Goal: Task Accomplishment & Management: Complete application form

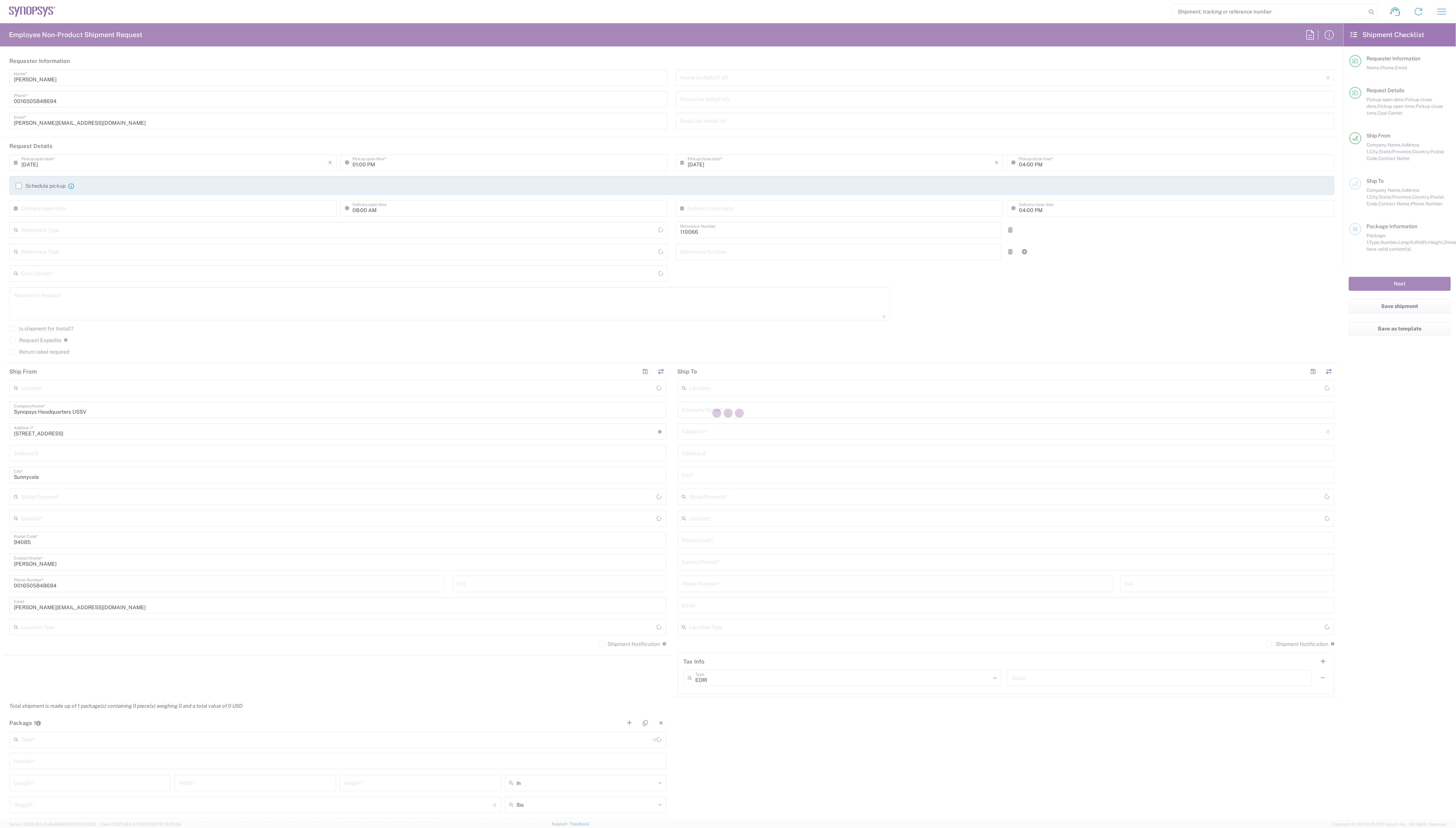
type input "Department"
type input "[US_STATE]"
type input "US01, CIO, IT, ESS2 110066"
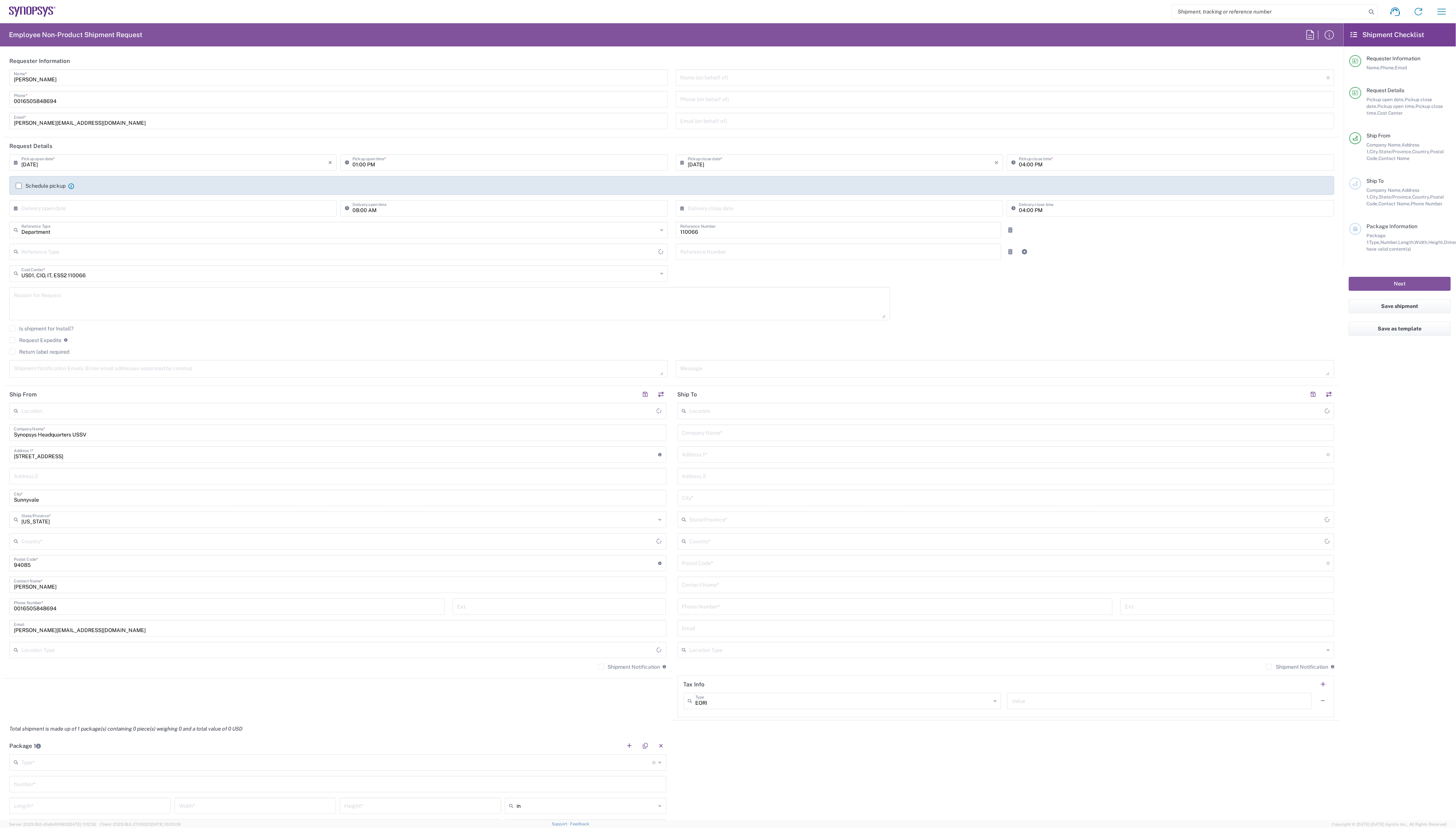
type input "Delivered at Place"
type input "[GEOGRAPHIC_DATA]"
type input "Headquarters USSV"
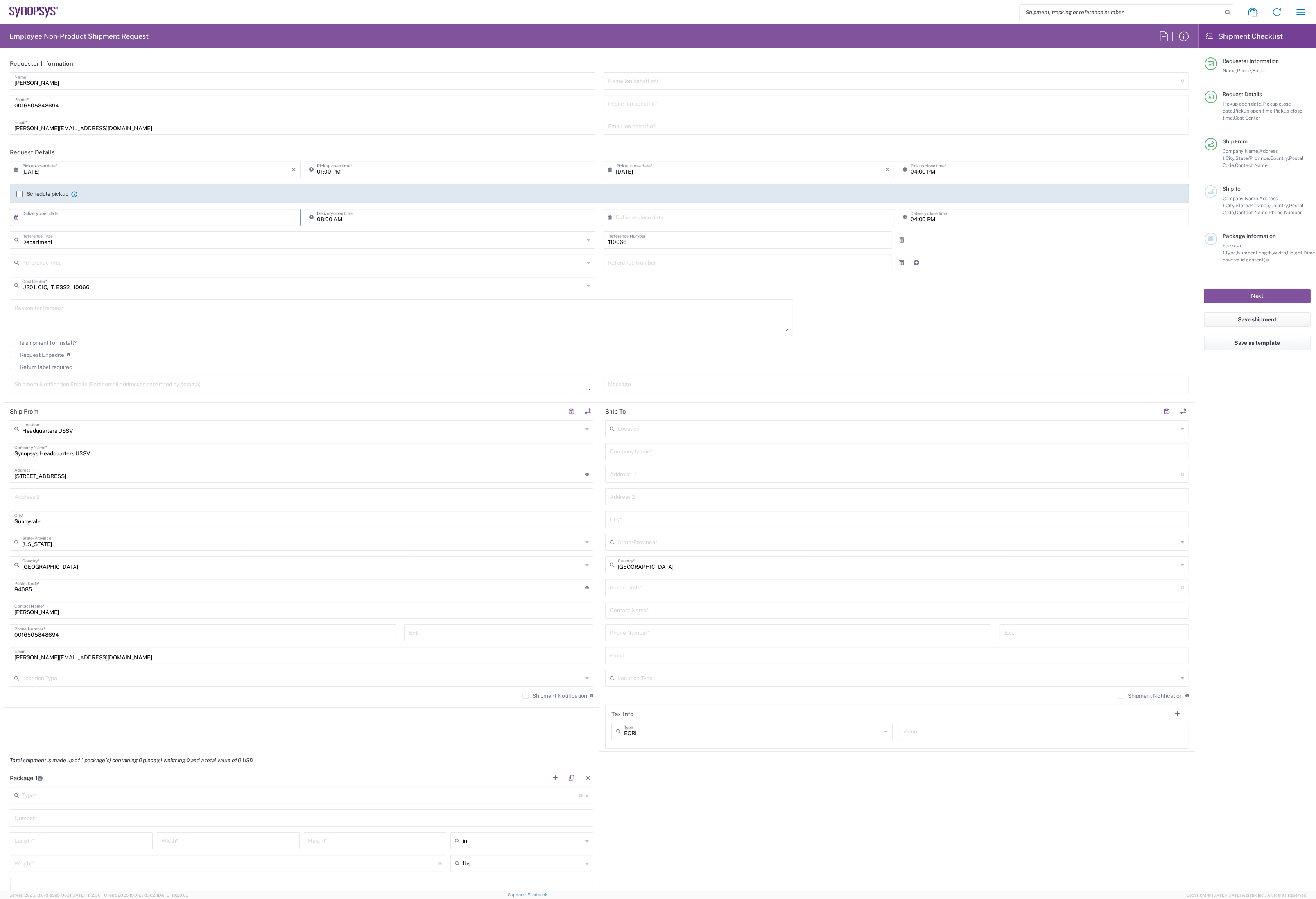
click at [153, 221] on input "text" at bounding box center [156, 217] width 269 height 14
click at [179, 265] on span "12" at bounding box center [180, 266] width 11 height 11
type input "09/12/2025"
click at [770, 221] on input "text" at bounding box center [750, 217] width 269 height 14
click at [774, 269] on span "12" at bounding box center [773, 266] width 11 height 11
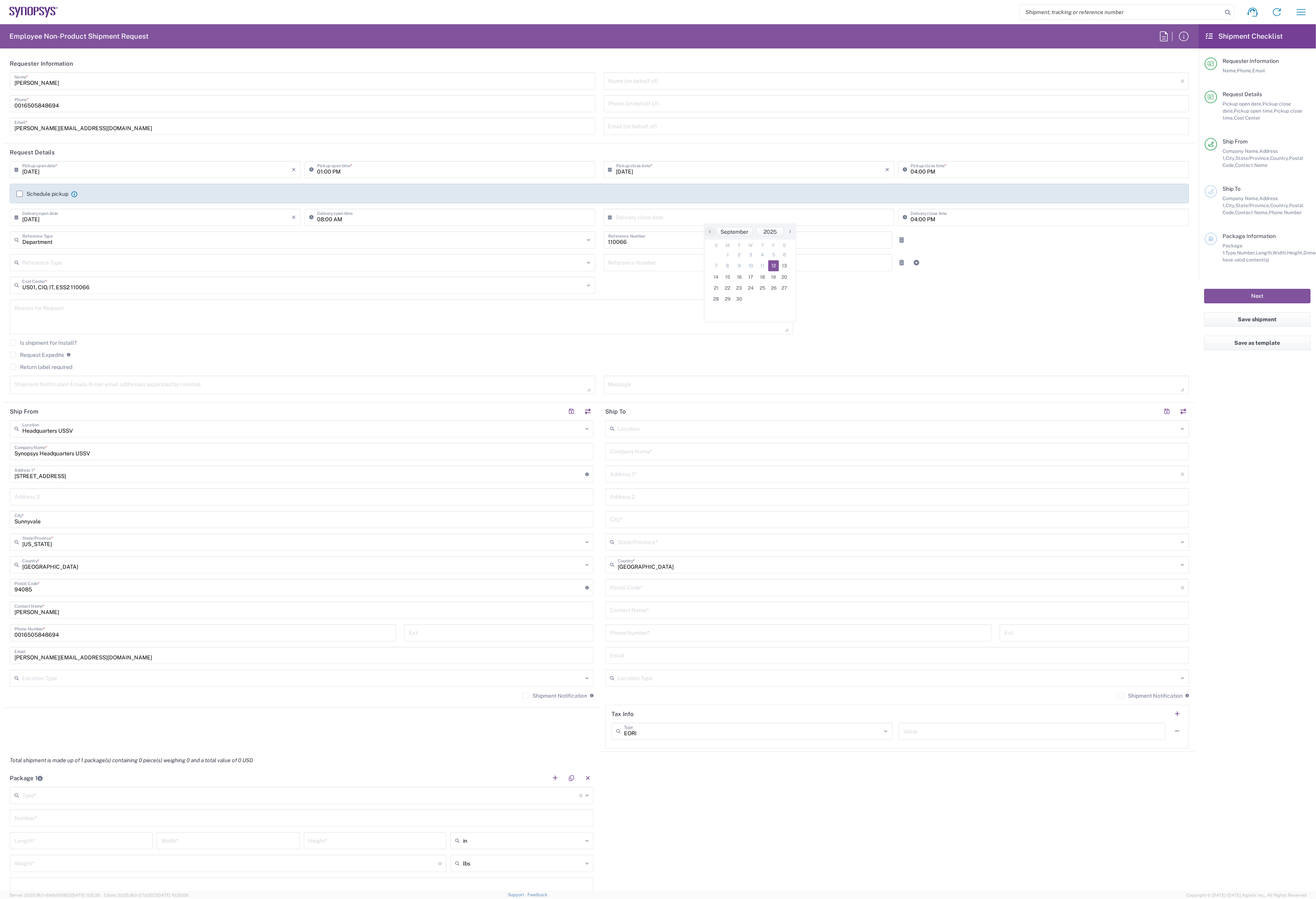
type input "09/12/2025"
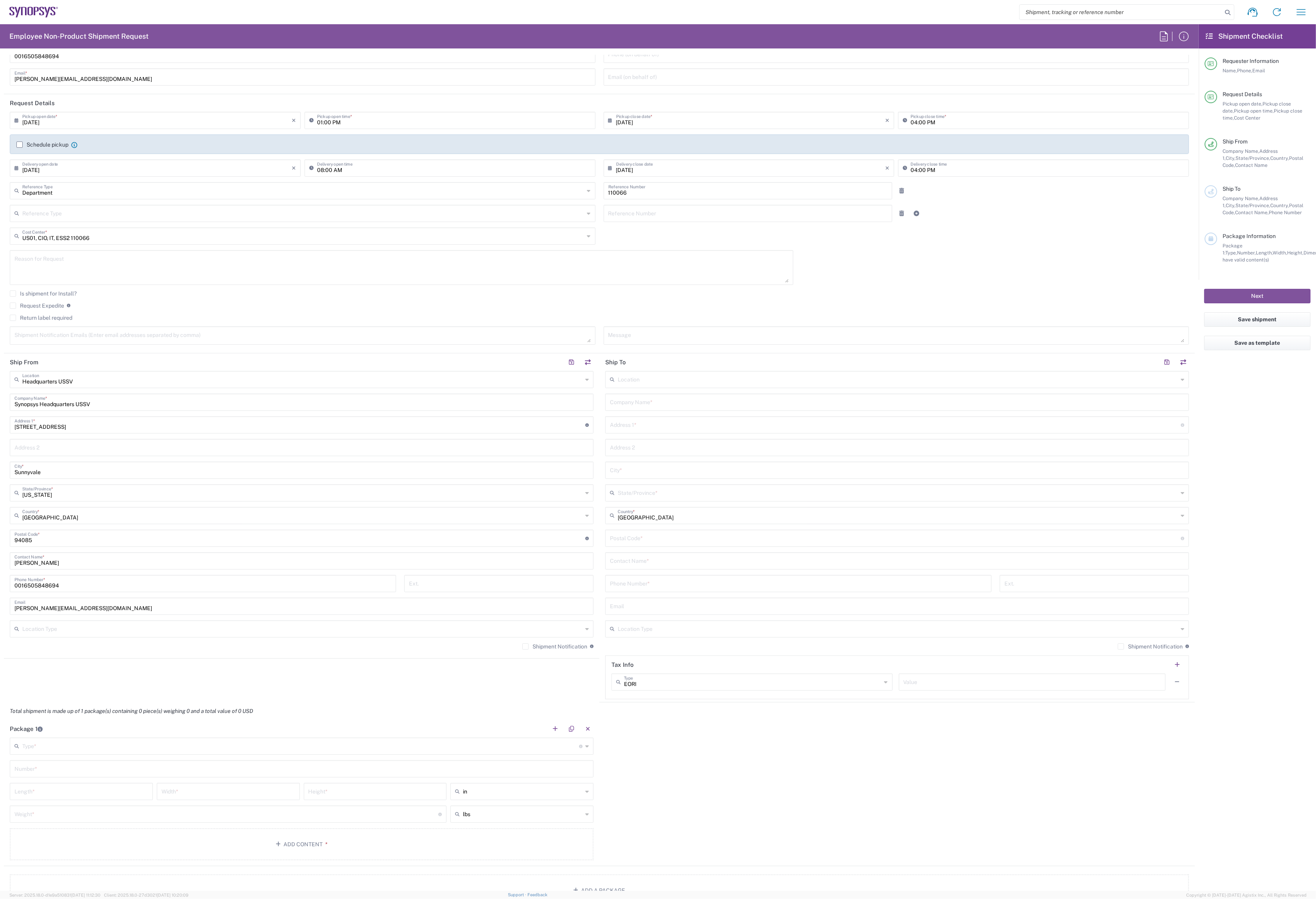
scroll to position [52, 0]
click at [637, 377] on input "text" at bounding box center [898, 376] width 560 height 14
click at [640, 392] on span "Marlboro US04" at bounding box center [897, 394] width 582 height 12
type input "Marlboro US04"
type input "Synopsys Inc"
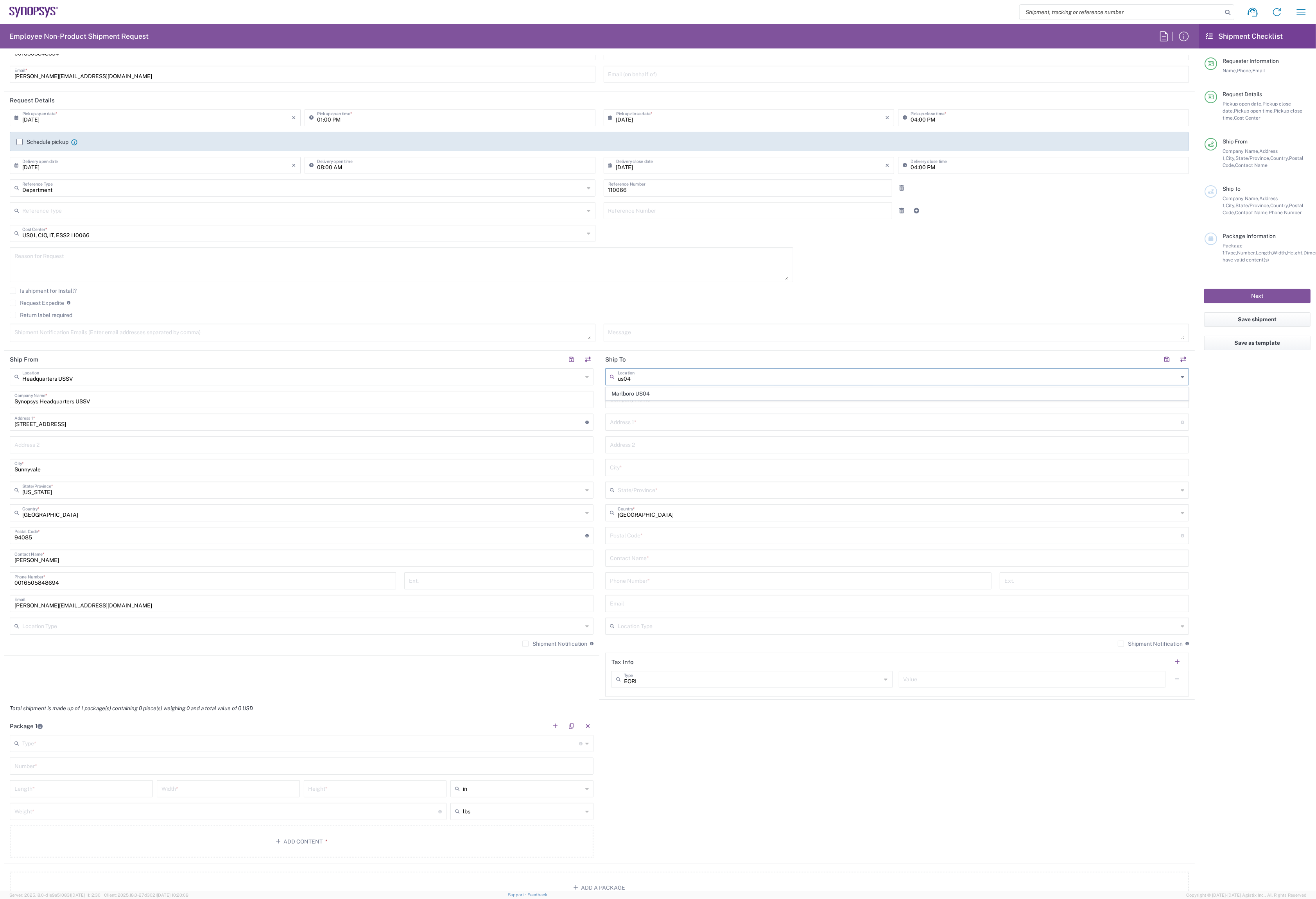
type input "11 Apex Drive"
type input "Suite 302B"
type input "Marlborough"
type input "Massachusetts"
type input "01752"
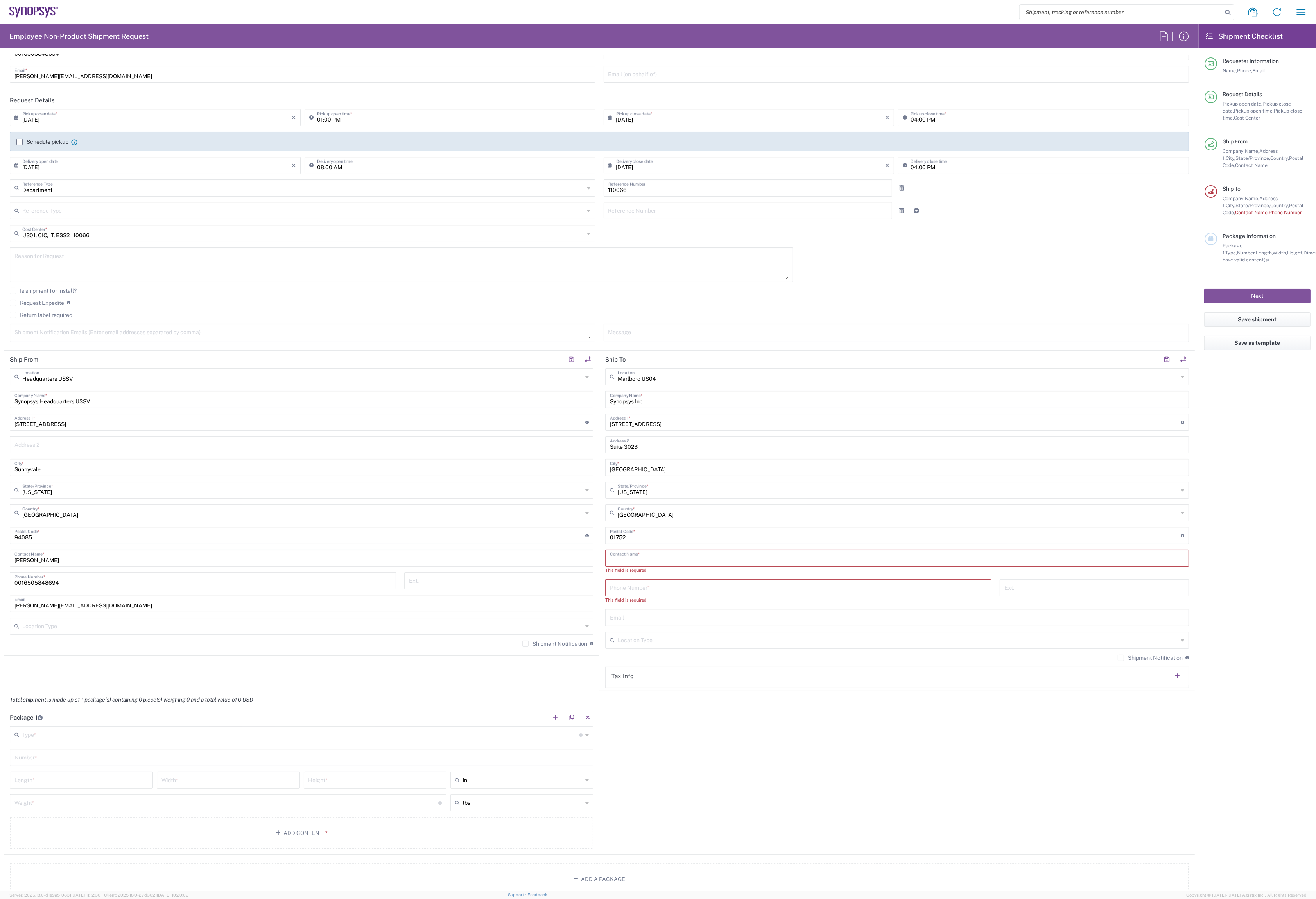
click at [718, 555] on input "text" at bounding box center [897, 558] width 574 height 14
paste input "Vidyasagar Nookala"
type input "Vidyasagar Nookala"
click at [755, 581] on input "tel" at bounding box center [798, 580] width 377 height 14
paste input "+1.508.424.8360"
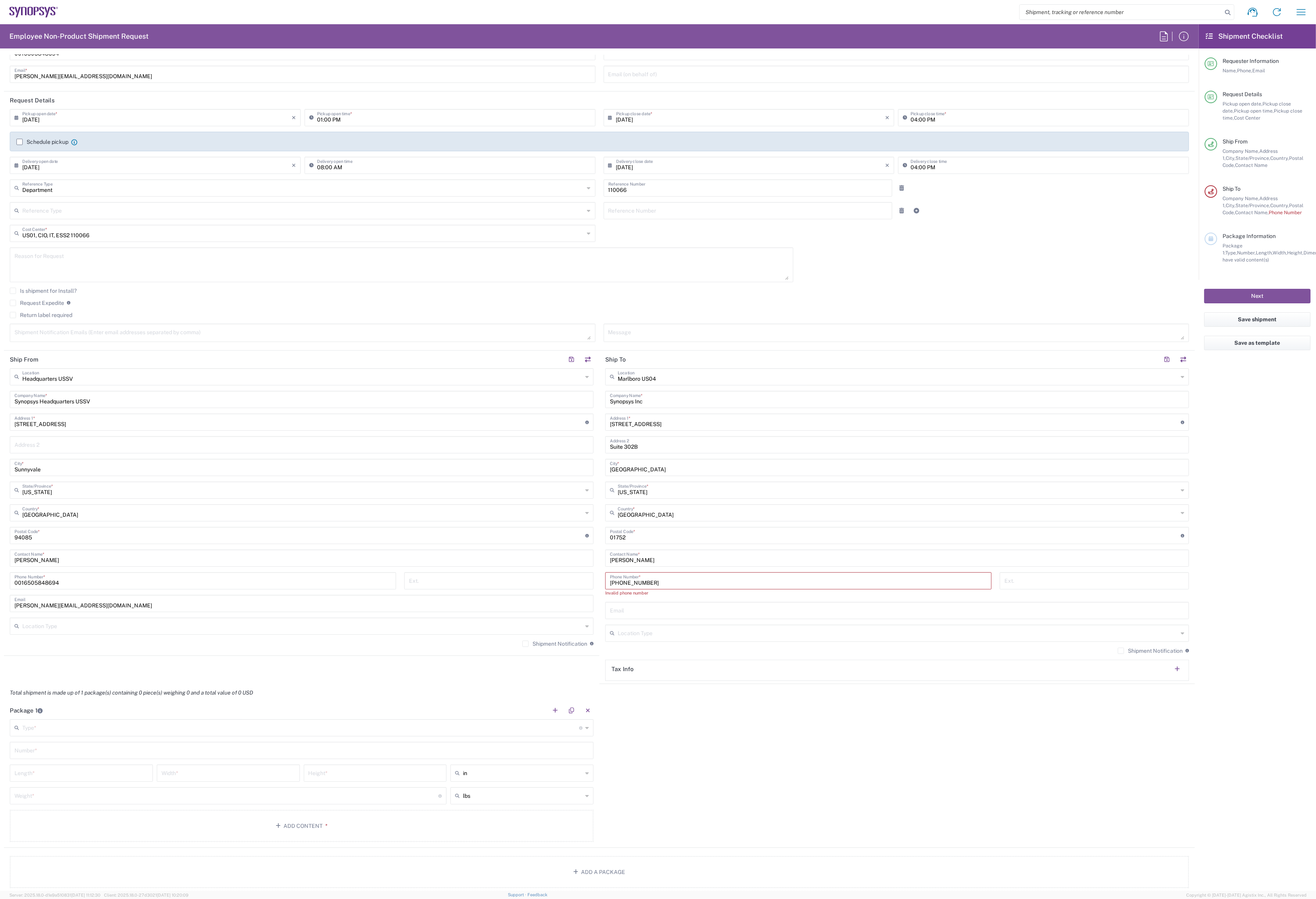
click at [614, 581] on input "+1.508.424.8360" at bounding box center [798, 580] width 377 height 14
drag, startPoint x: 617, startPoint y: 582, endPoint x: 605, endPoint y: 582, distance: 12.0
click at [605, 582] on div "+1.508.424.8360 Phone Number *" at bounding box center [798, 581] width 386 height 18
type input "508.424.8360"
click at [724, 582] on input "508.424.8360" at bounding box center [798, 580] width 377 height 14
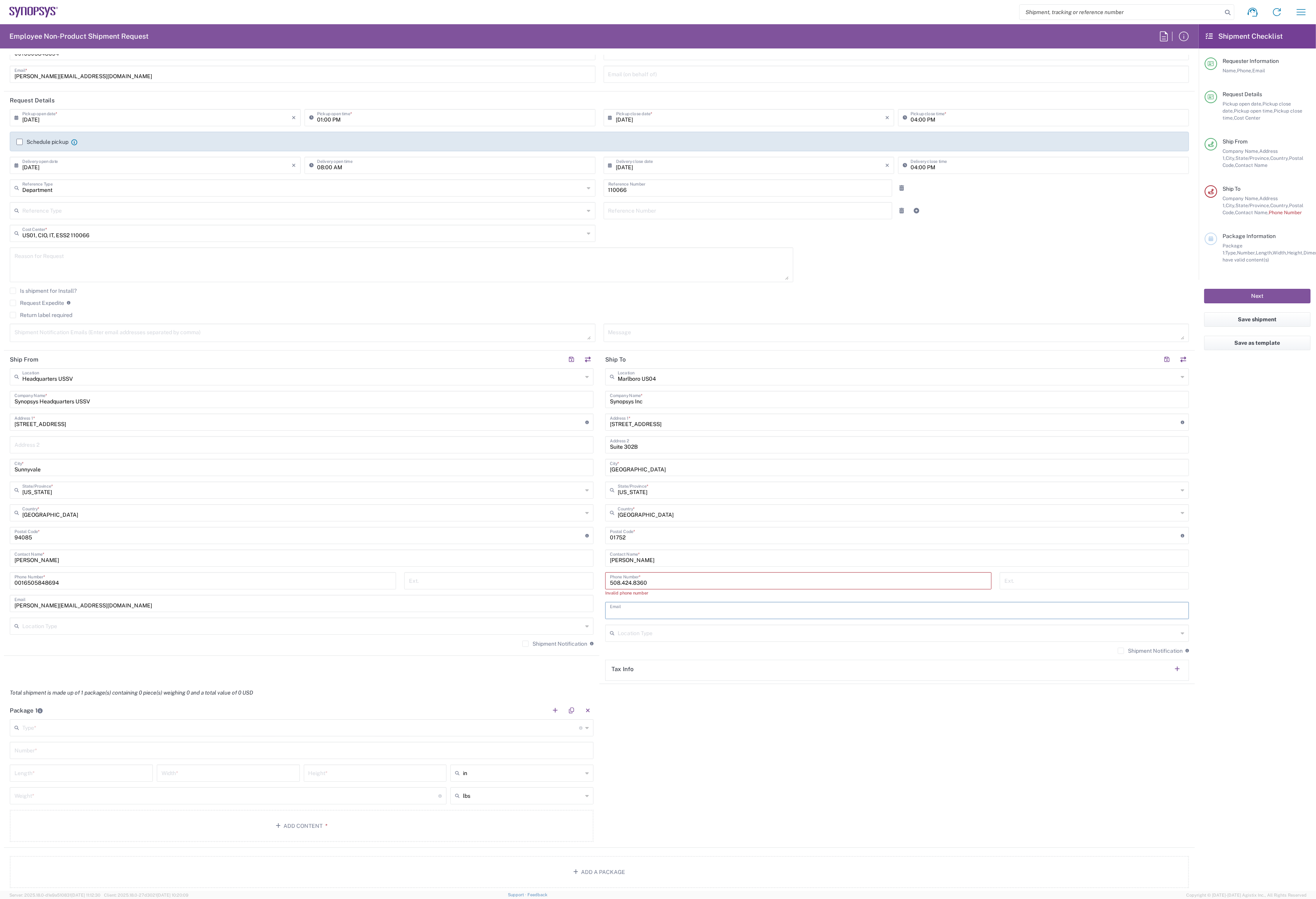
click at [665, 608] on input "text" at bounding box center [897, 610] width 574 height 14
paste input "nookala@synopsys.com"
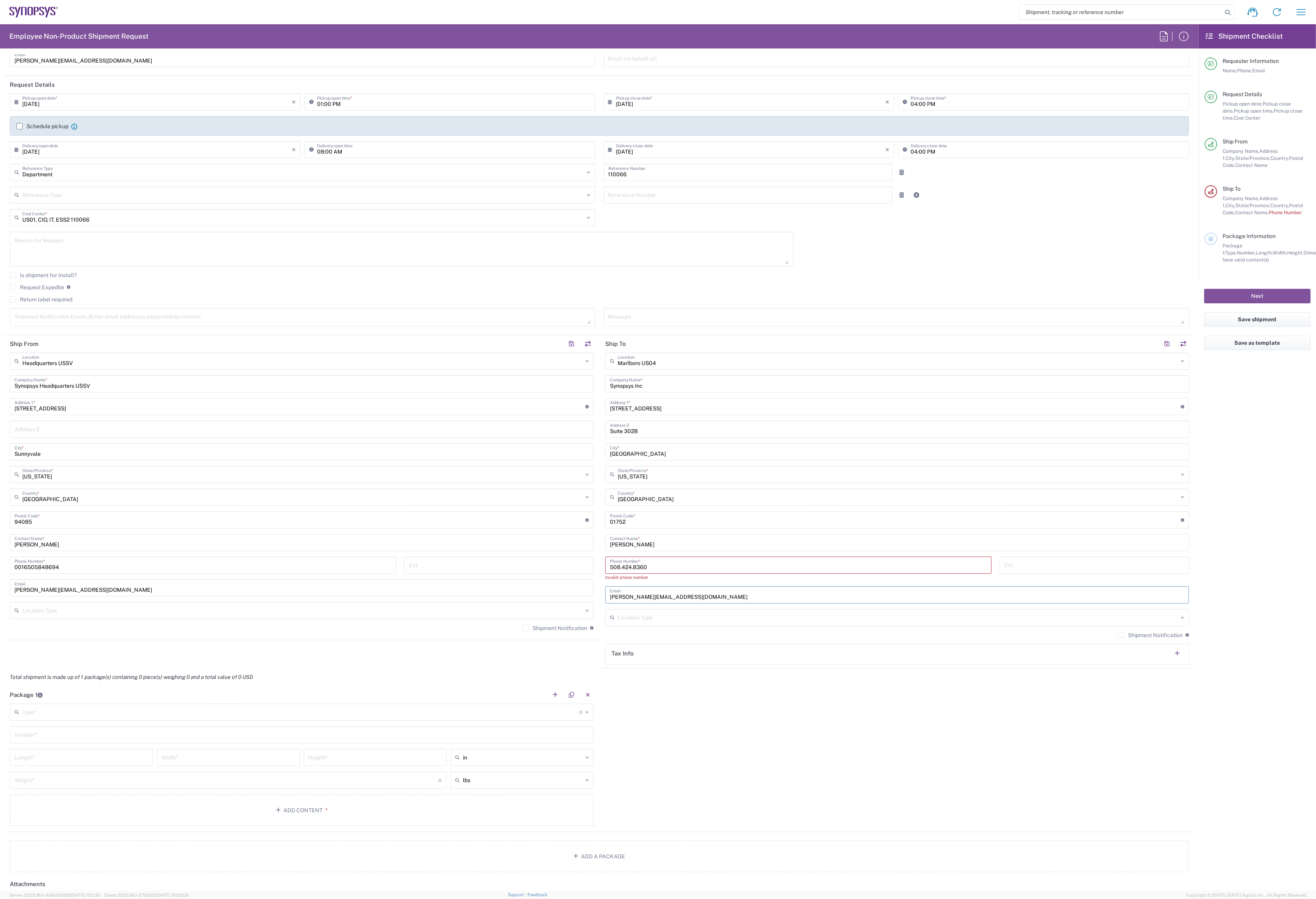
scroll to position [76, 0]
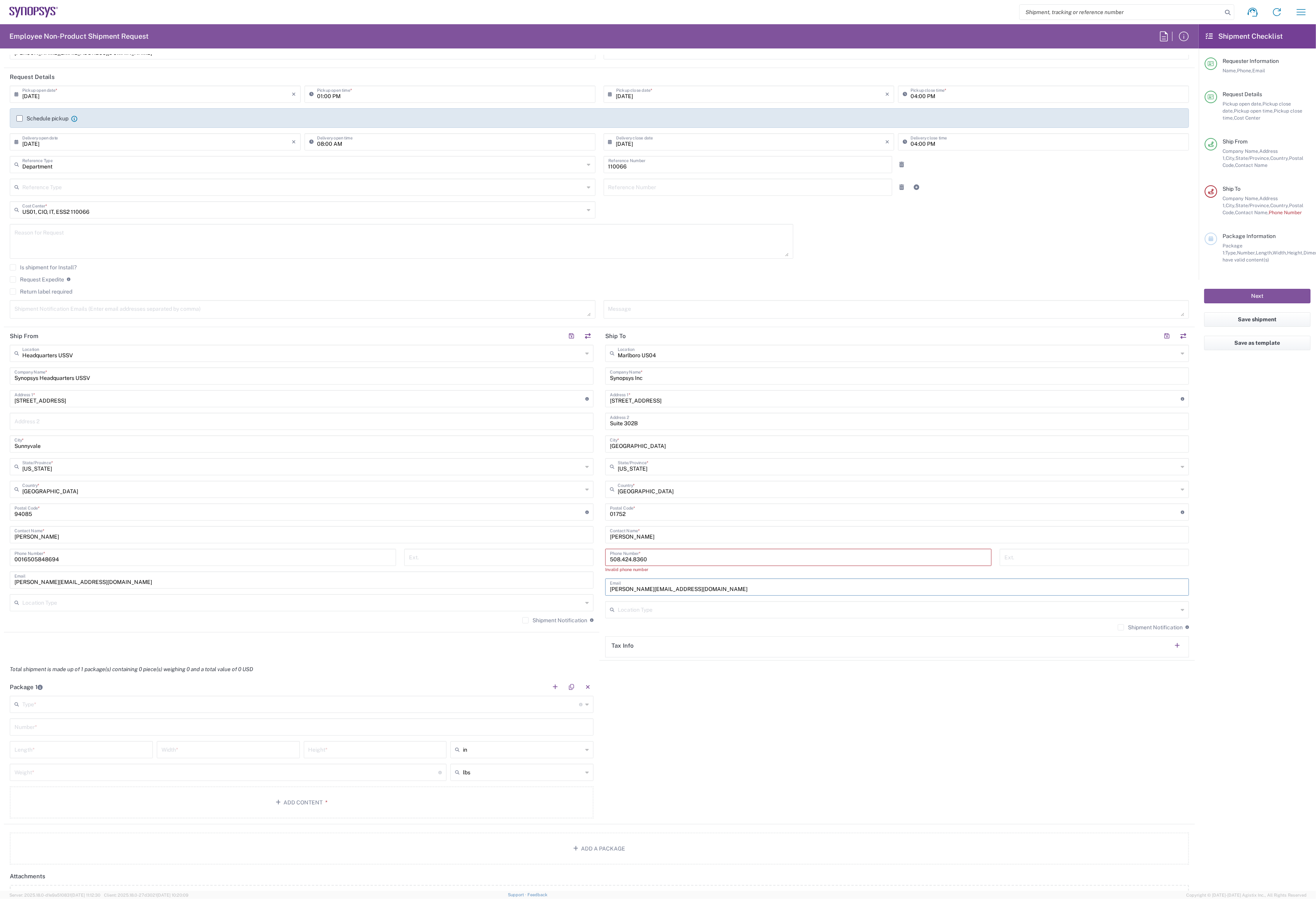
type input "nookala@synopsys.com"
click at [621, 560] on input "508.424.8360" at bounding box center [798, 557] width 377 height 14
type input "5084248360"
click at [112, 675] on header "Package 1" at bounding box center [302, 679] width 595 height 18
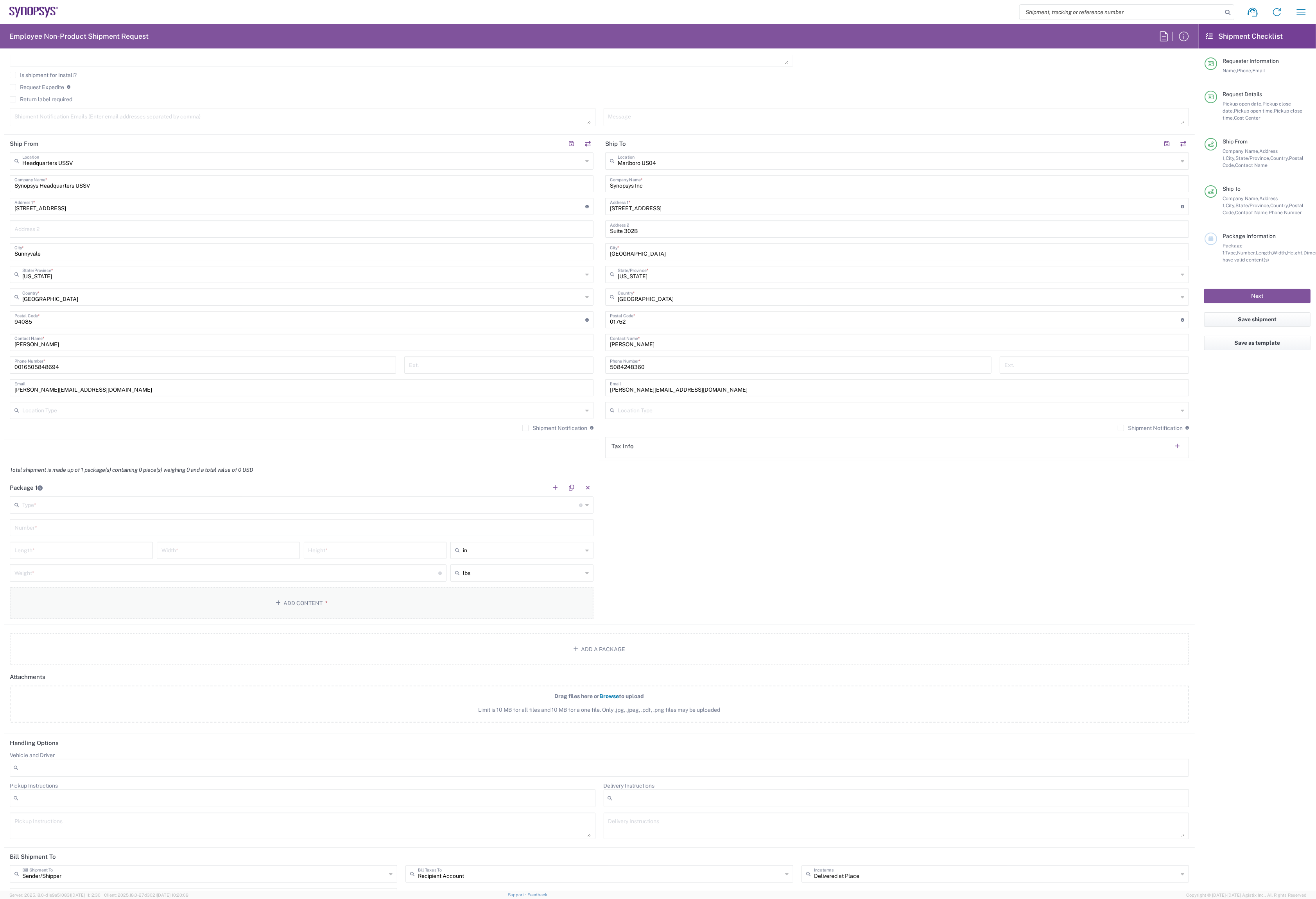
scroll to position [276, 0]
click at [124, 495] on input "text" at bounding box center [300, 496] width 556 height 14
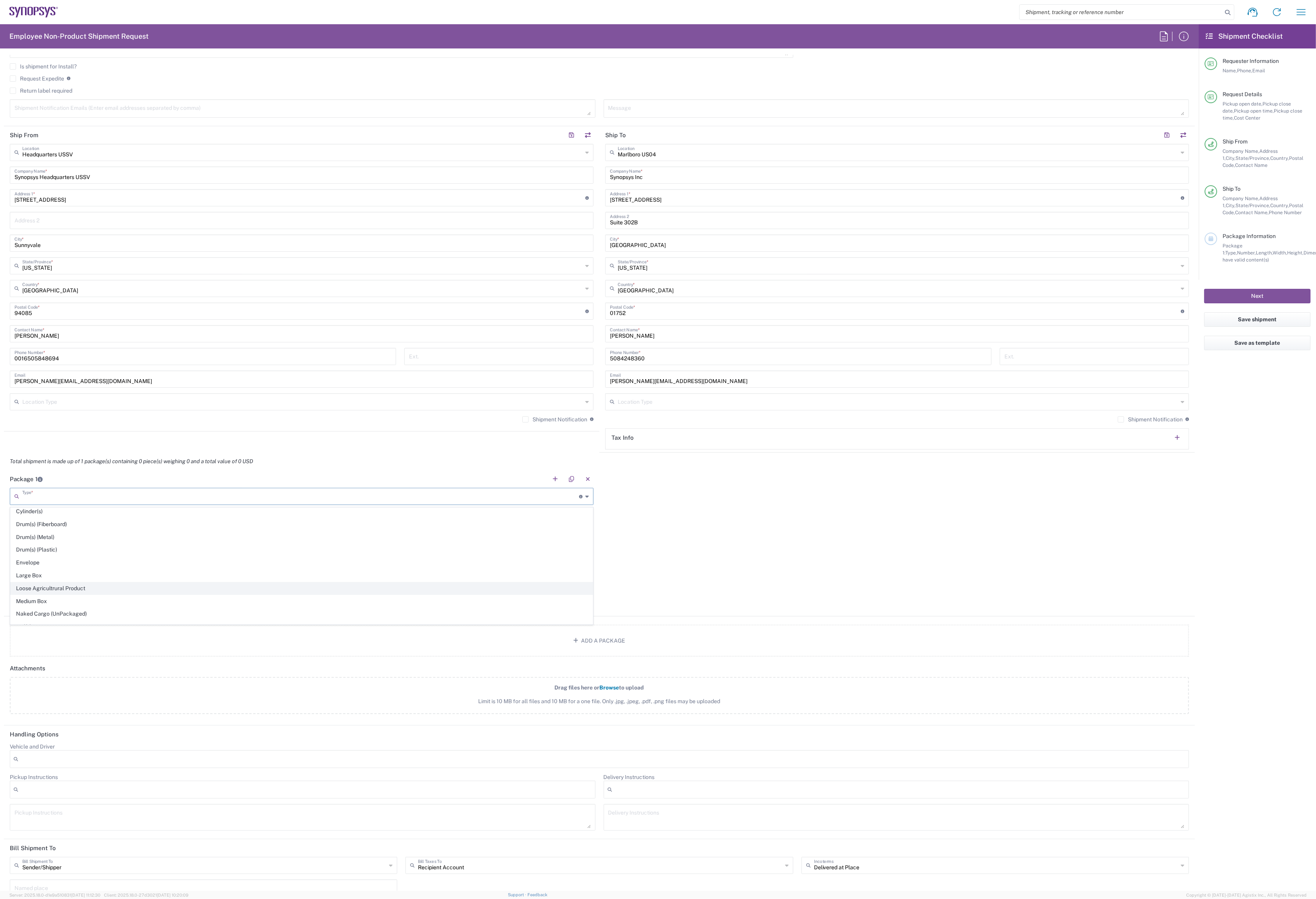
scroll to position [188, 0]
click at [73, 561] on span "Envelope" at bounding box center [302, 556] width 582 height 12
type input "Envelope"
type input "1"
type input "9.5"
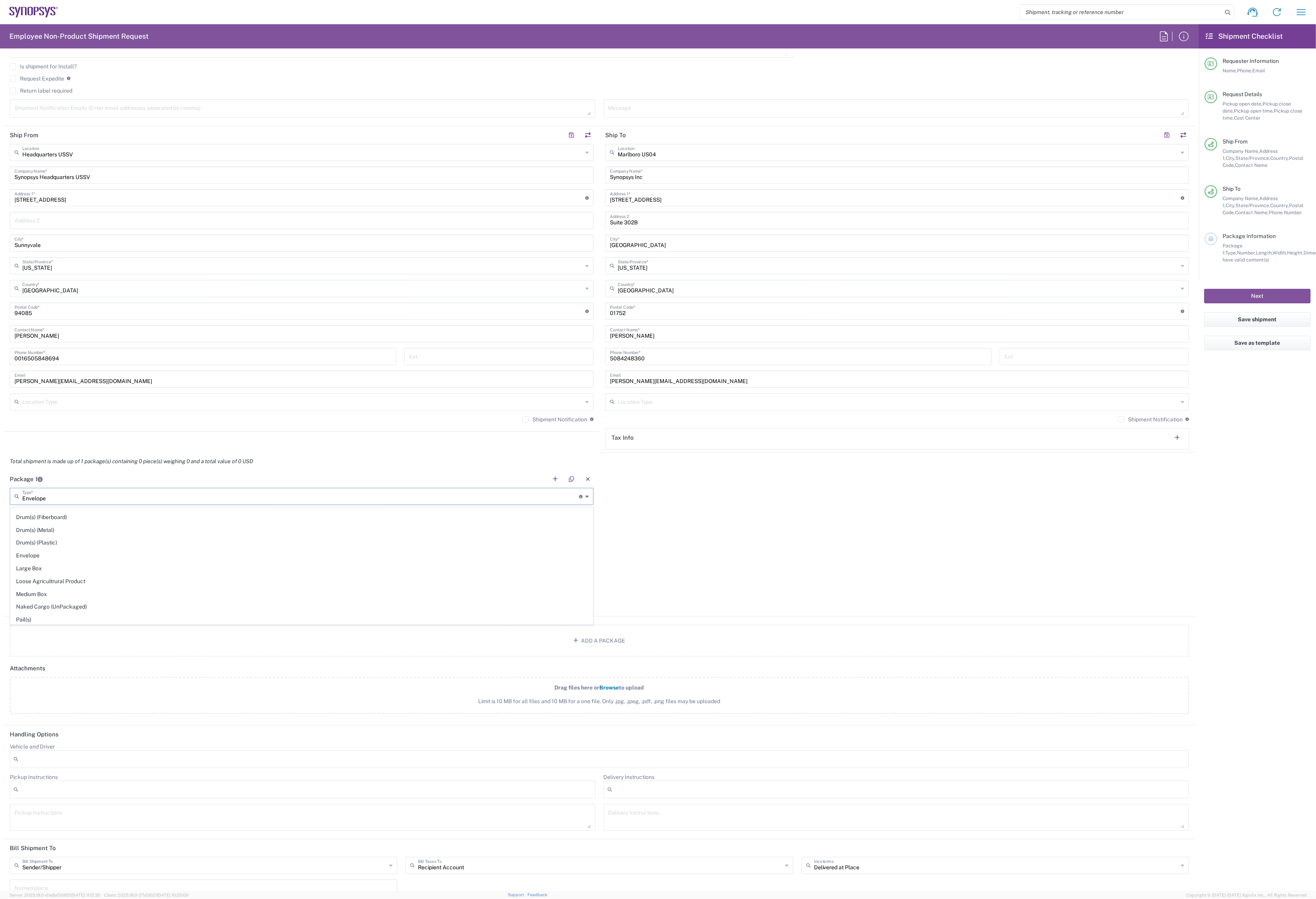
type input "12.5"
type input "0.25"
type input "1"
click at [323, 597] on span "*" at bounding box center [325, 594] width 5 height 6
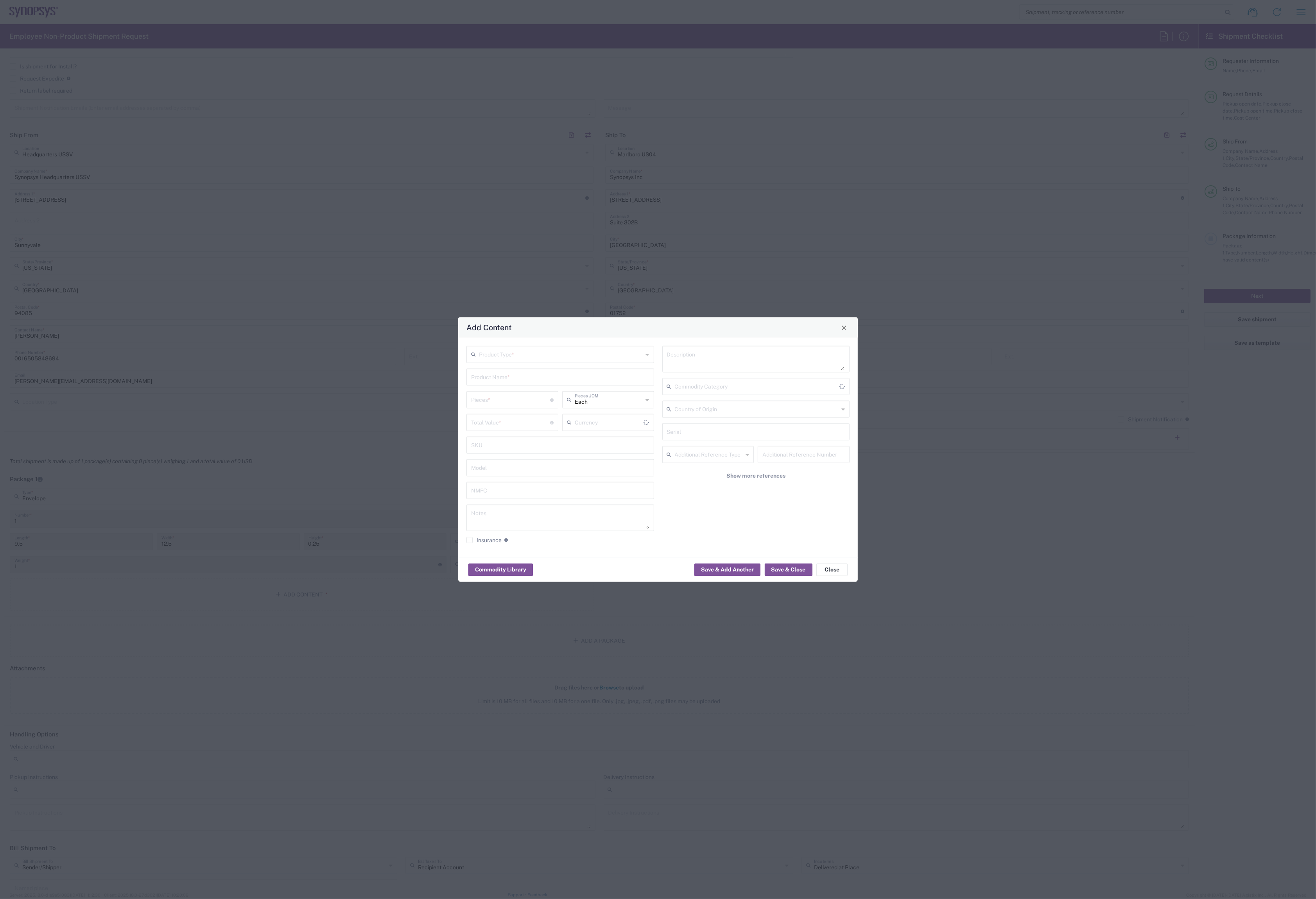
type input "US Dollar"
click at [535, 355] on input "text" at bounding box center [560, 354] width 164 height 14
click at [523, 382] on span "General Commodity" at bounding box center [560, 384] width 185 height 12
type input "General Commodity"
click at [516, 379] on input "text" at bounding box center [560, 376] width 179 height 14
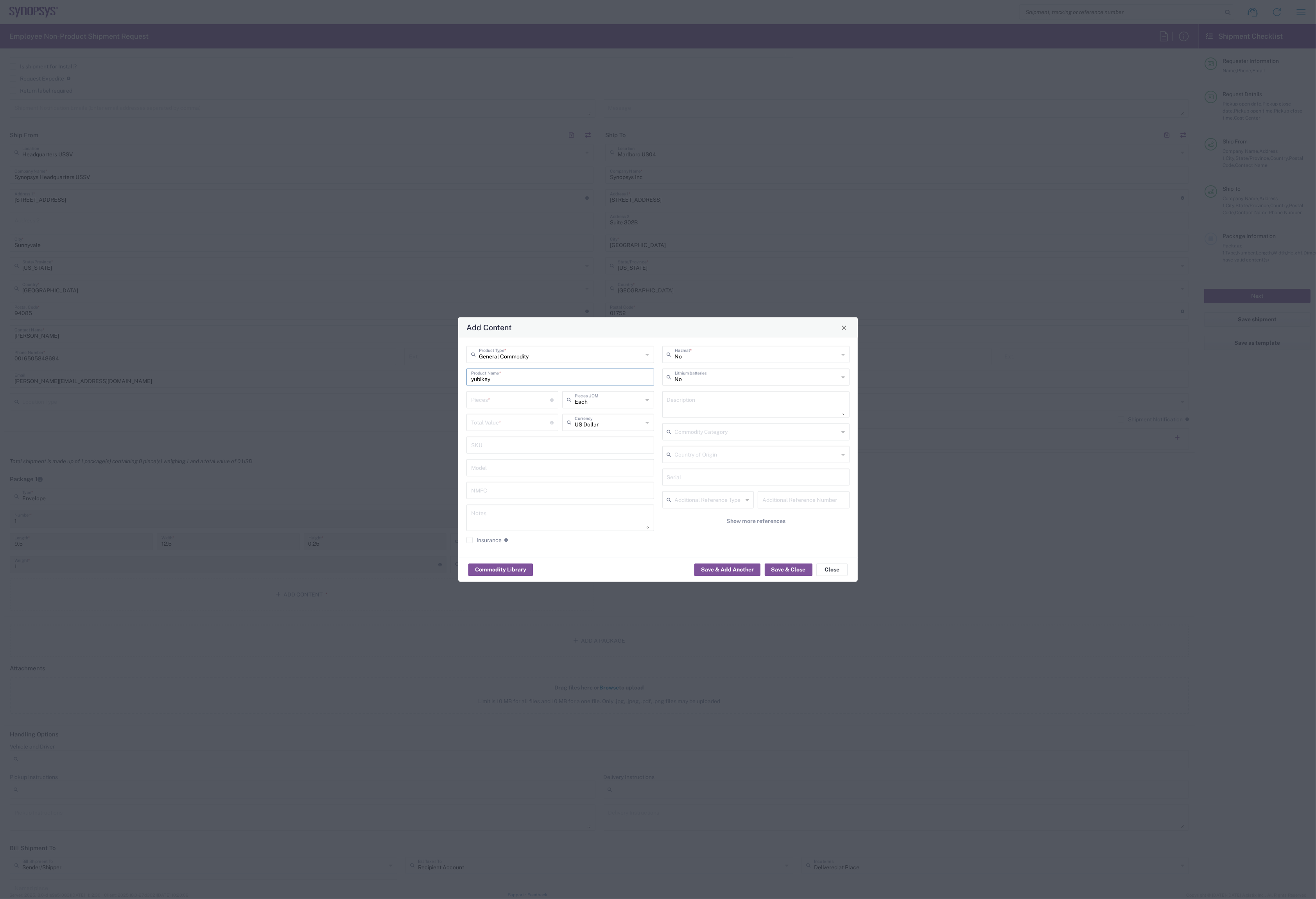
type input "yubikey"
click at [479, 407] on div "Pieces * Number of pieces inside all the packages" at bounding box center [512, 400] width 92 height 18
type input "1"
click at [489, 425] on input "number" at bounding box center [510, 422] width 79 height 14
type input "50.00"
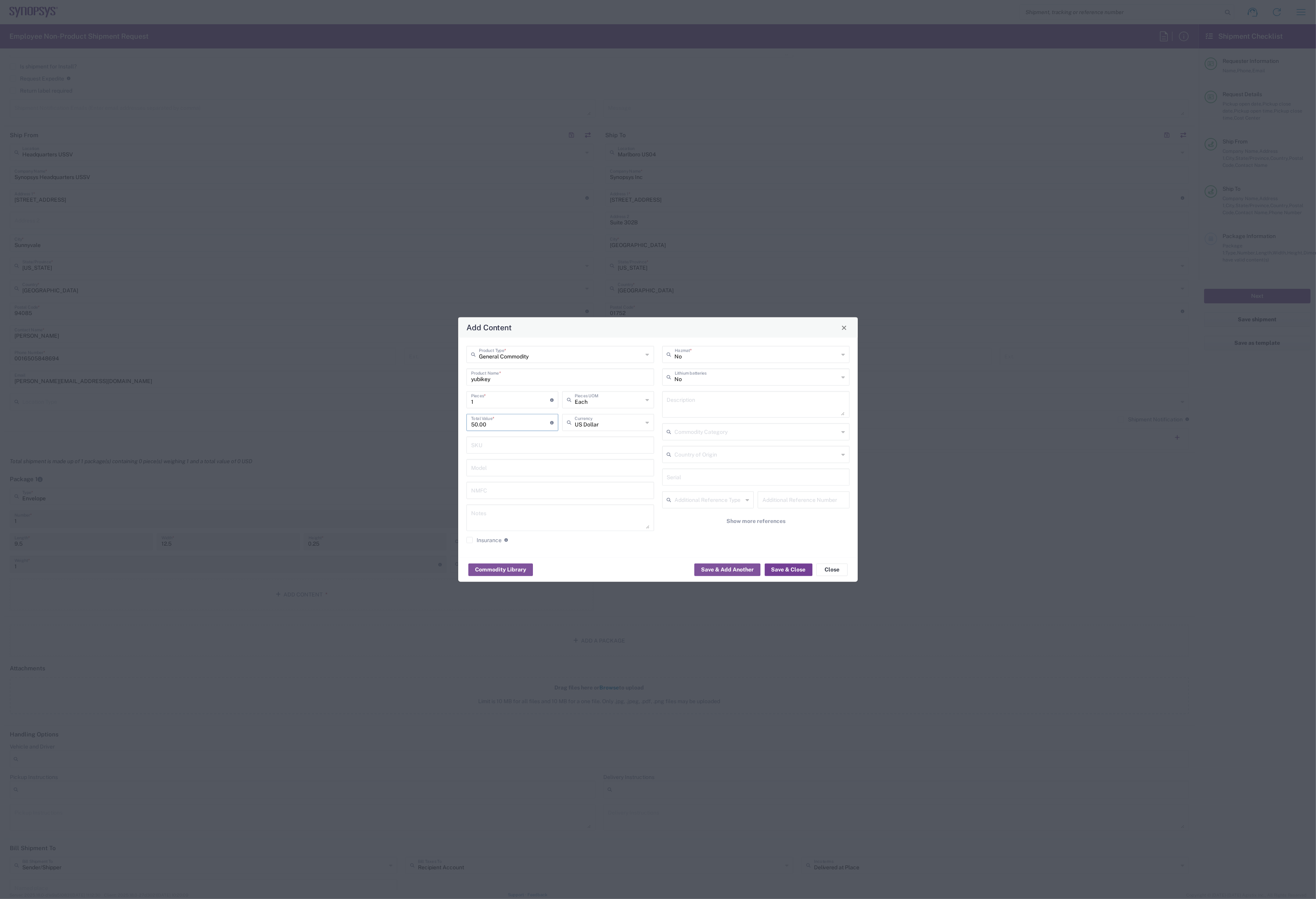
click at [773, 569] on button "Save & Close" at bounding box center [789, 569] width 47 height 12
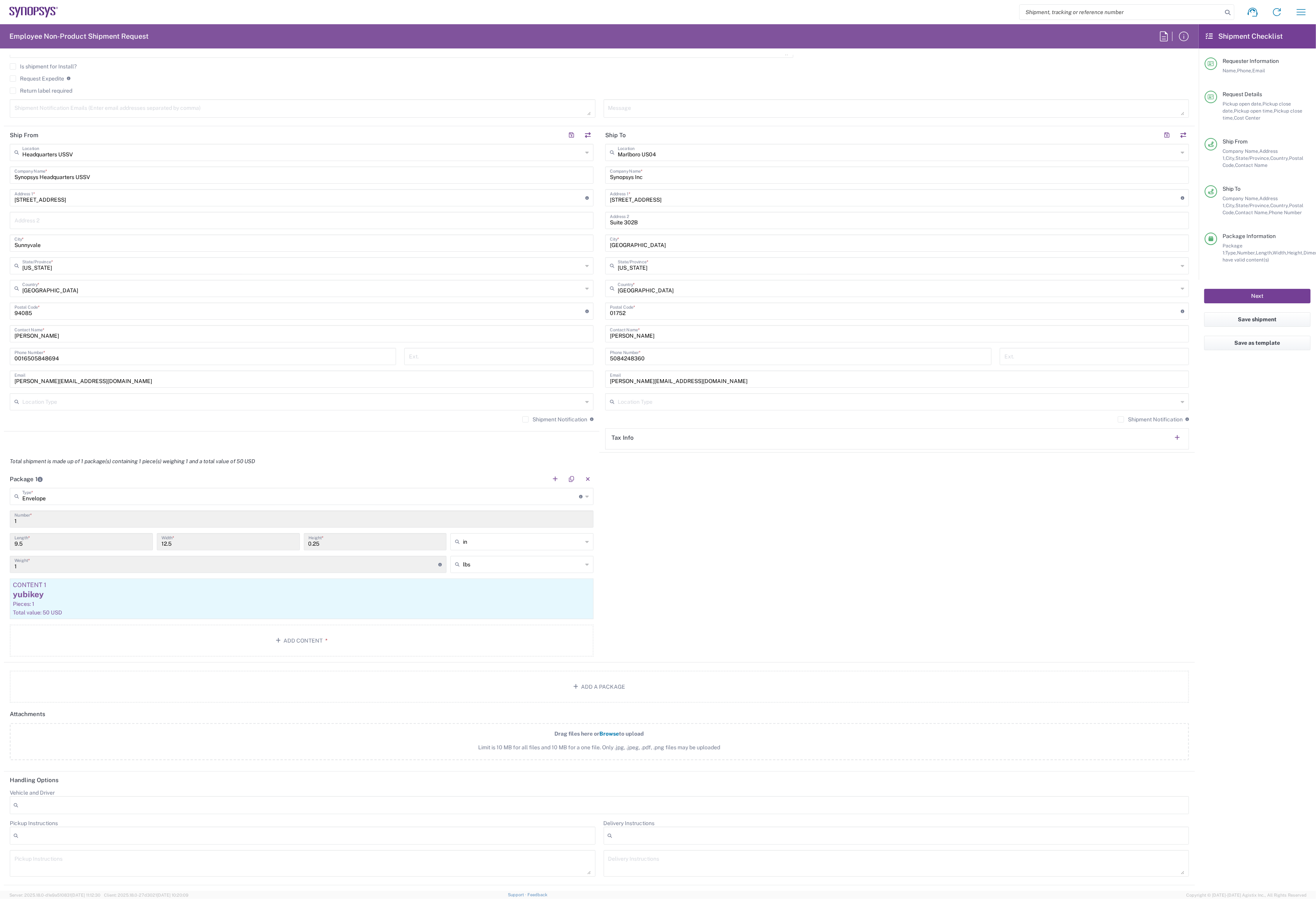
click at [1223, 293] on button "Next" at bounding box center [1256, 295] width 106 height 14
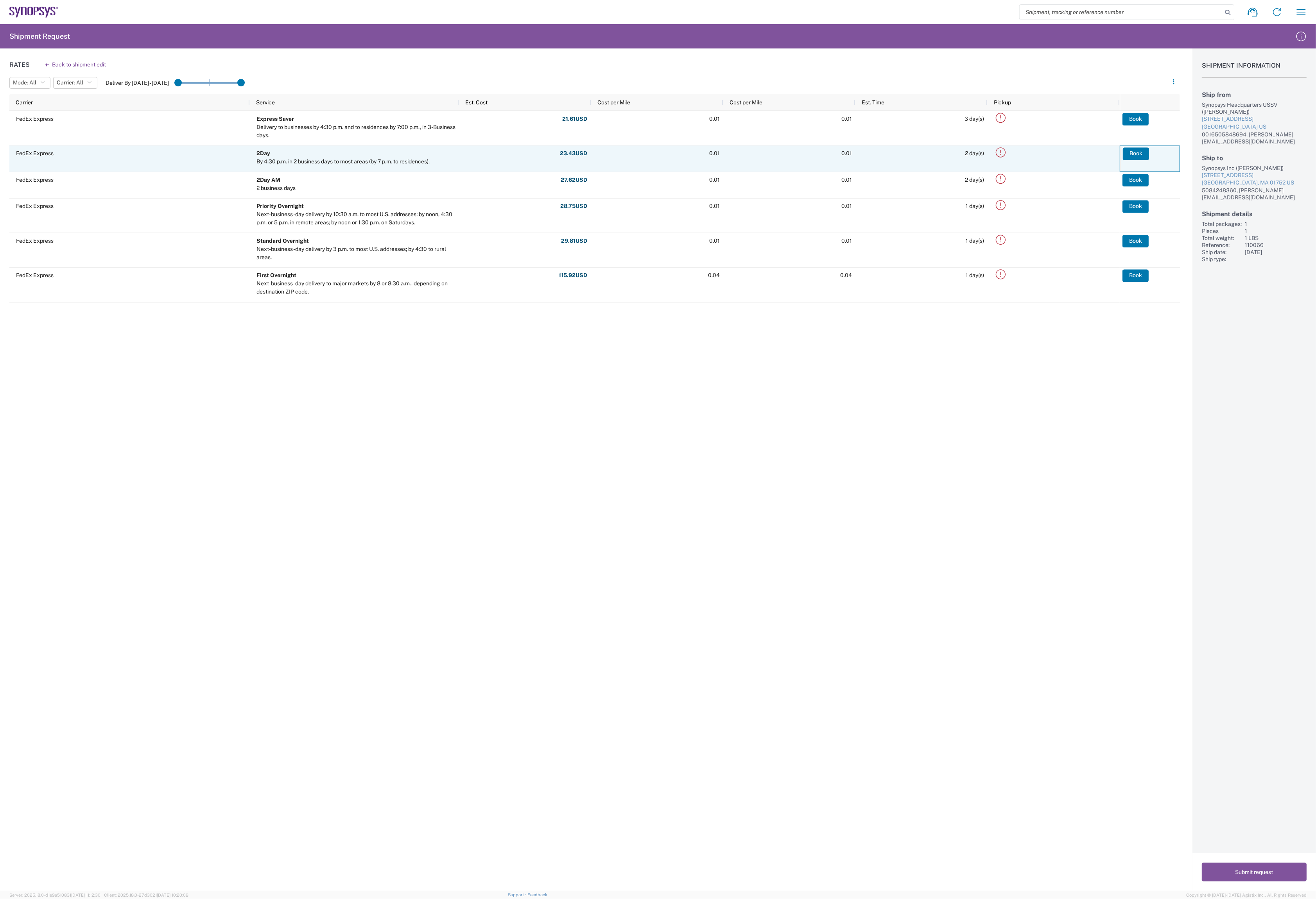
click at [1132, 156] on button "Book" at bounding box center [1136, 153] width 26 height 12
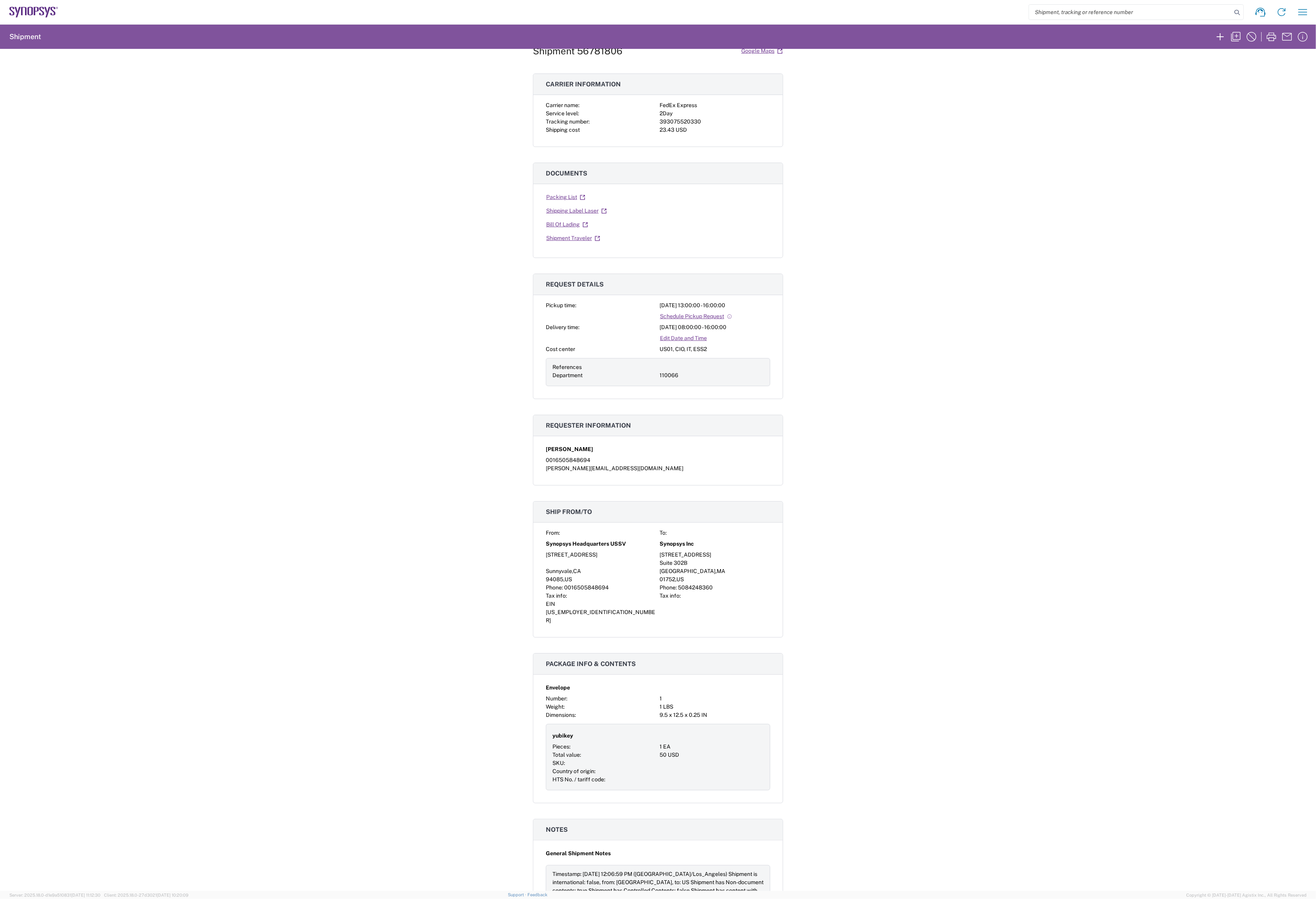
scroll to position [37, 0]
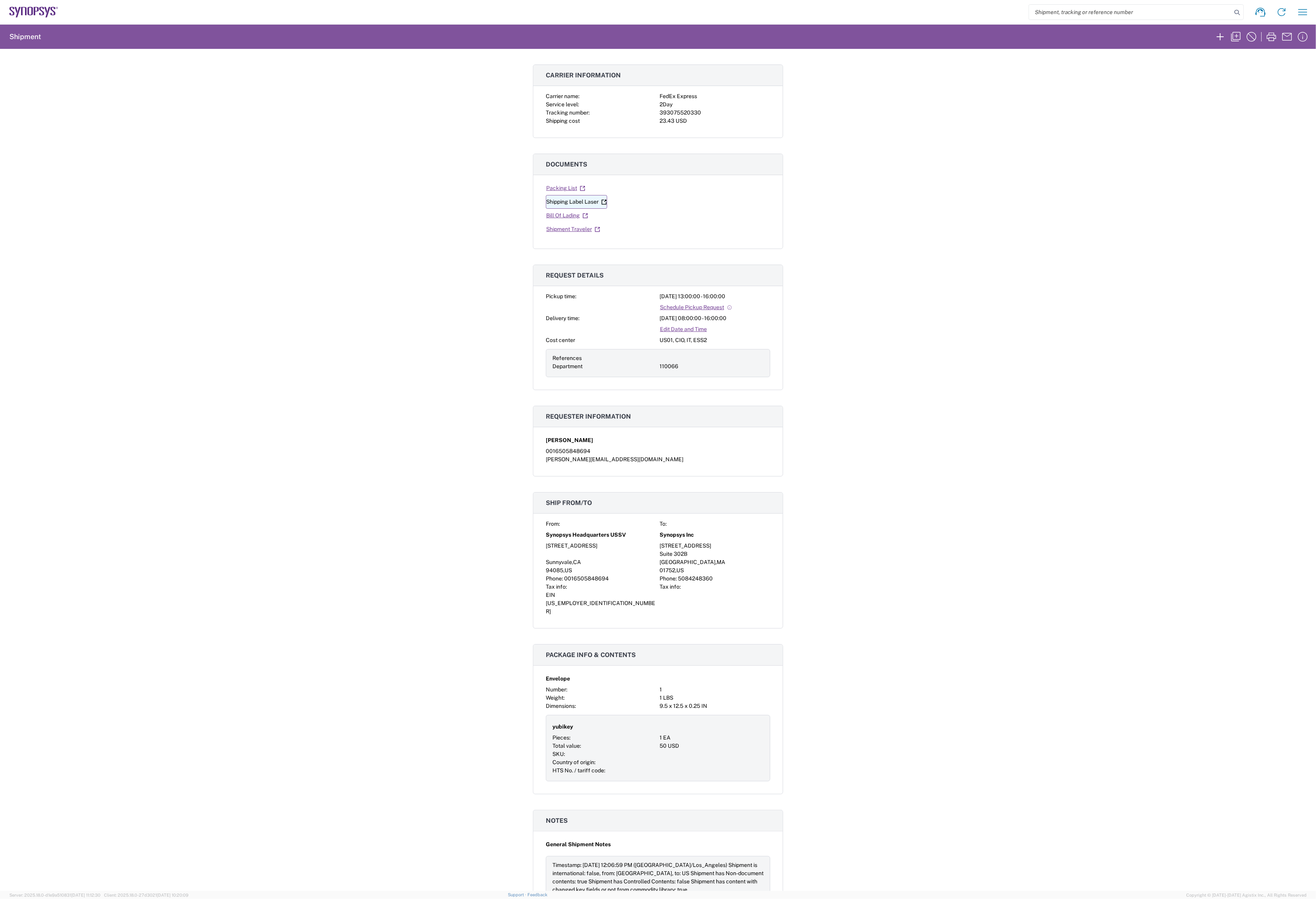
click at [582, 205] on link "Shipping Label Laser" at bounding box center [576, 202] width 61 height 14
click at [1303, 12] on icon "button" at bounding box center [1303, 12] width 9 height 6
click at [1224, 82] on link "My shipments" at bounding box center [1243, 82] width 129 height 15
